Goal: Transaction & Acquisition: Book appointment/travel/reservation

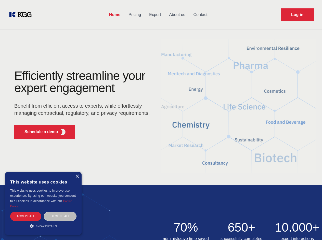
click at [161, 120] on div "Efficiently streamline your expert engagement Benefit from efficient access to …" at bounding box center [83, 107] width 155 height 74
click at [38, 132] on p "Schedule a demo" at bounding box center [41, 132] width 34 height 6
click at [77, 176] on div "×" at bounding box center [77, 177] width 4 height 4
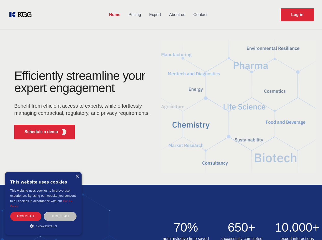
click at [26, 216] on div "Accept all" at bounding box center [25, 216] width 31 height 9
click at [60, 216] on div "Decline all" at bounding box center [60, 216] width 33 height 9
click at [43, 223] on div "Save & Close Accept all Decline all" at bounding box center [43, 217] width 69 height 11
